Goal: Information Seeking & Learning: Learn about a topic

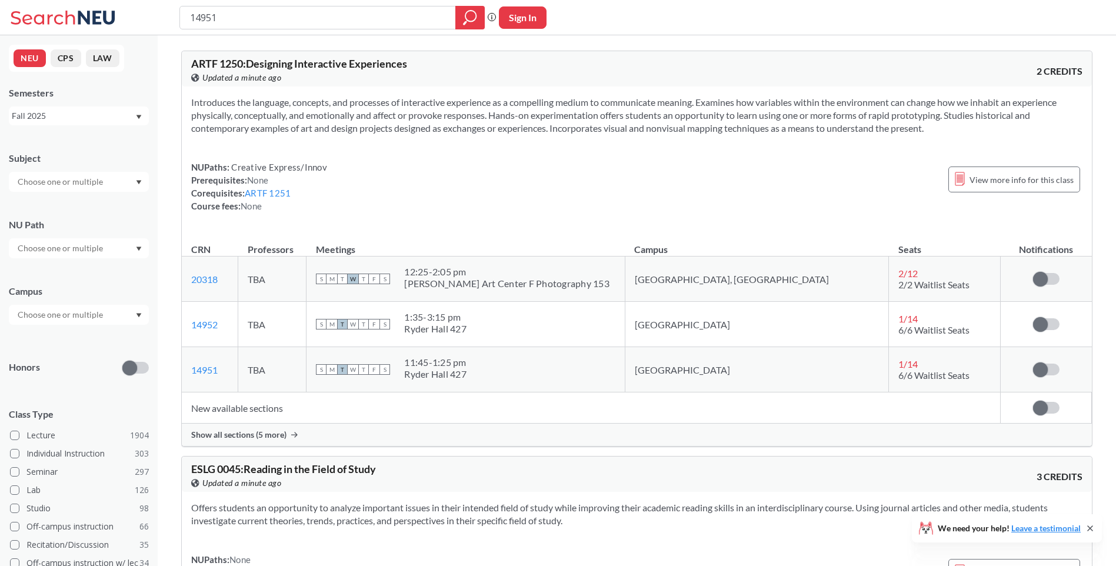
click at [166, 22] on div "14951 Phrase search guarantees the exact search appears in the results. Ex. If …" at bounding box center [558, 17] width 1116 height 35
click at [410, 175] on div "NUPaths: Creative Express/Innov Prerequisites: None Corequisites: ARTF 1251 Cou…" at bounding box center [636, 187] width 891 height 52
drag, startPoint x: 272, startPoint y: 204, endPoint x: 179, endPoint y: 169, distance: 99.2
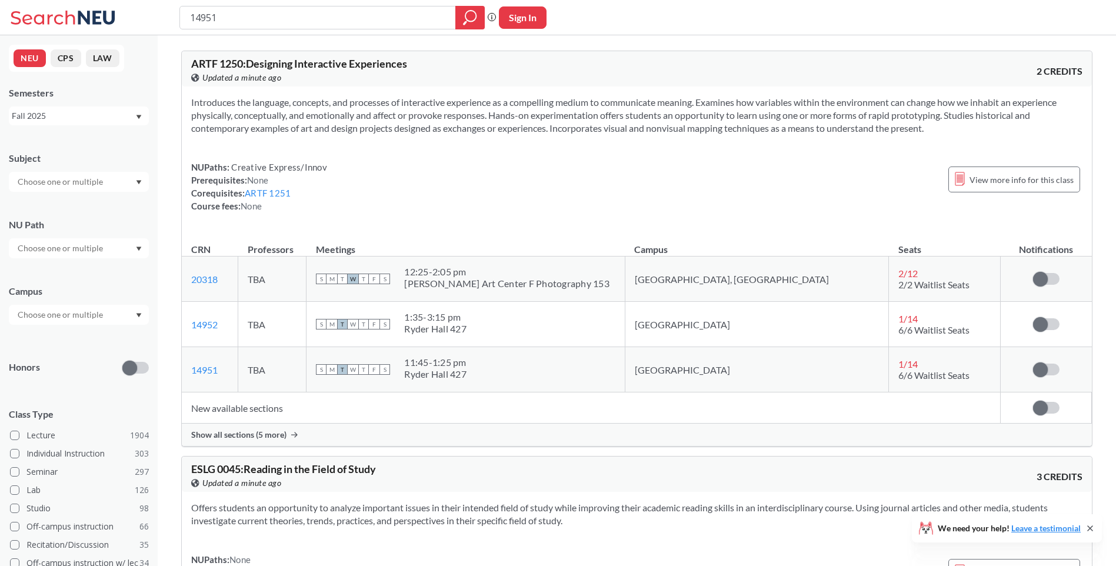
drag, startPoint x: 179, startPoint y: 169, endPoint x: 445, endPoint y: 185, distance: 266.4
click at [445, 185] on div "NUPaths: Creative Express/Innov Prerequisites: None Corequisites: ARTF 1251 Cou…" at bounding box center [636, 187] width 891 height 52
click at [1021, 137] on div "Introduces the language, concepts, and processes of interactive experience as a…" at bounding box center [637, 158] width 910 height 145
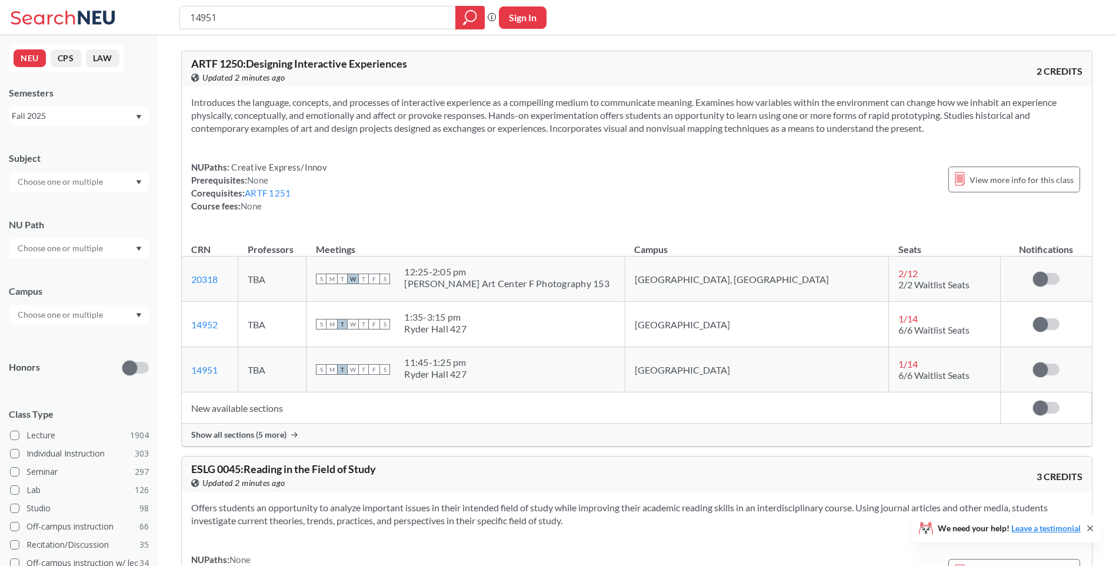
click at [830, 192] on div "NUPaths: Creative Express/Innov Prerequisites: None Corequisites: ARTF 1251 Cou…" at bounding box center [636, 187] width 891 height 52
click at [492, 196] on div "NUPaths: Creative Express/Innov Prerequisites: None Corequisites: ARTF 1251 Cou…" at bounding box center [636, 187] width 891 height 52
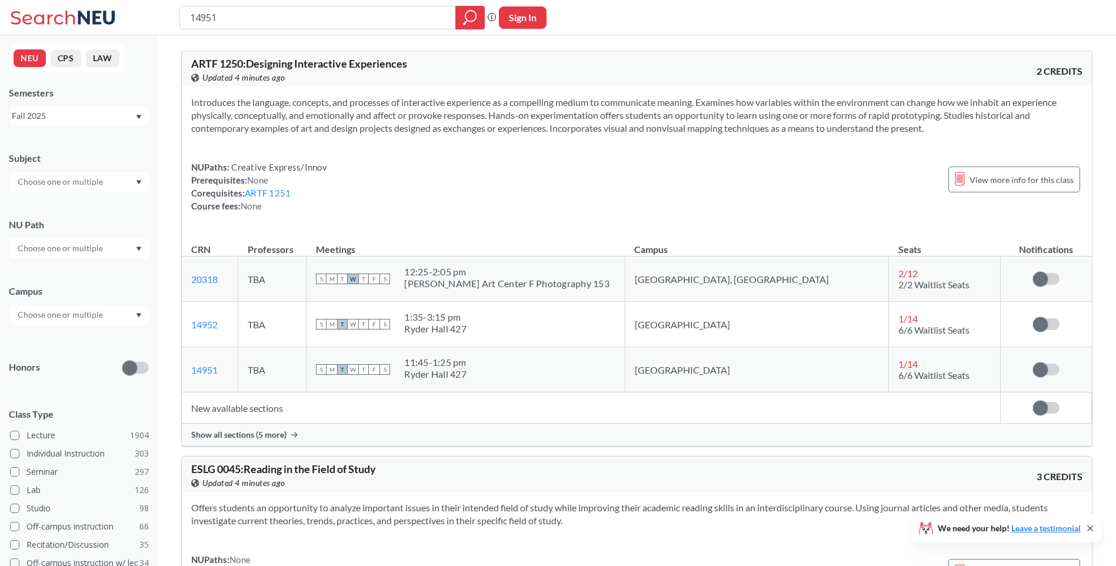
click at [587, 150] on div "Introduces the language, concepts, and processes of interactive experience as a…" at bounding box center [637, 158] width 910 height 145
